Goal: Task Accomplishment & Management: Complete application form

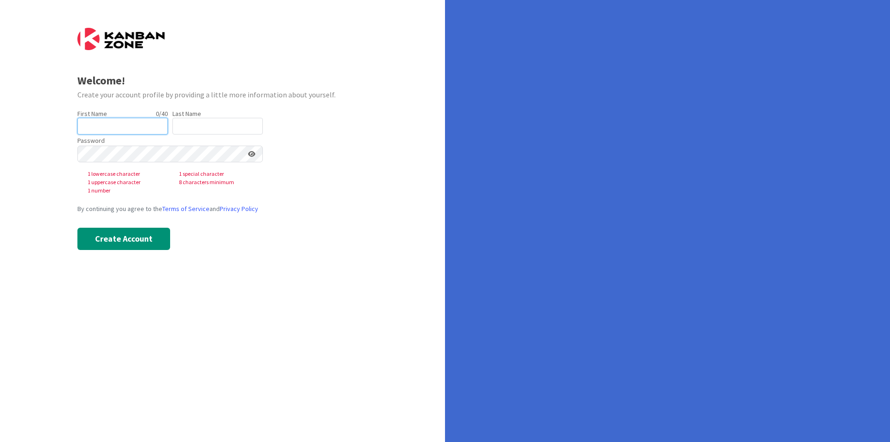
click at [116, 126] on input "text" at bounding box center [122, 126] width 90 height 17
type input "[PERSON_NAME]"
click at [198, 124] on input "text" at bounding box center [217, 126] width 90 height 17
click at [188, 128] on input "text" at bounding box center [217, 126] width 90 height 17
type input "[PERSON_NAME]"
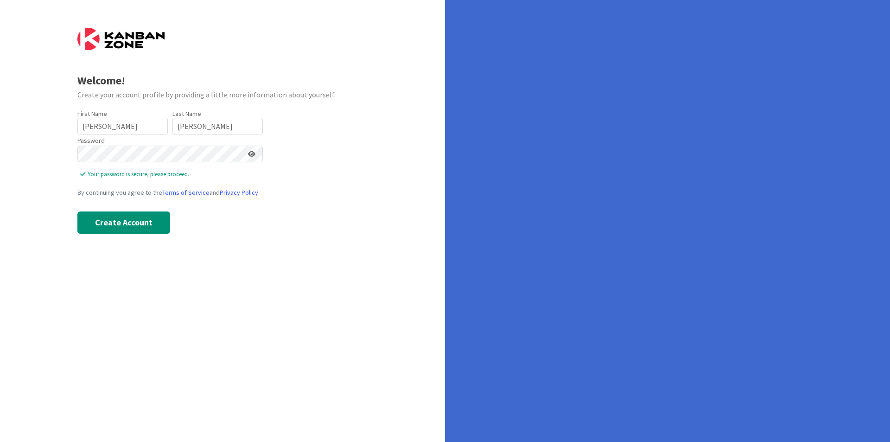
click at [252, 155] on icon at bounding box center [251, 154] width 7 height 6
click at [124, 228] on button "Create Account" at bounding box center [123, 222] width 93 height 22
